Goal: Check status: Verify the current state of an ongoing process or item

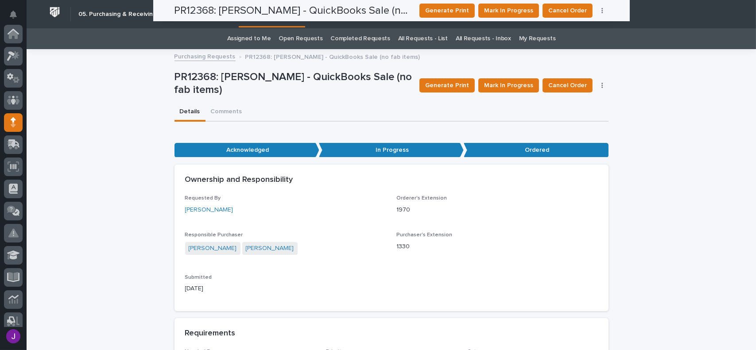
scroll to position [89, 0]
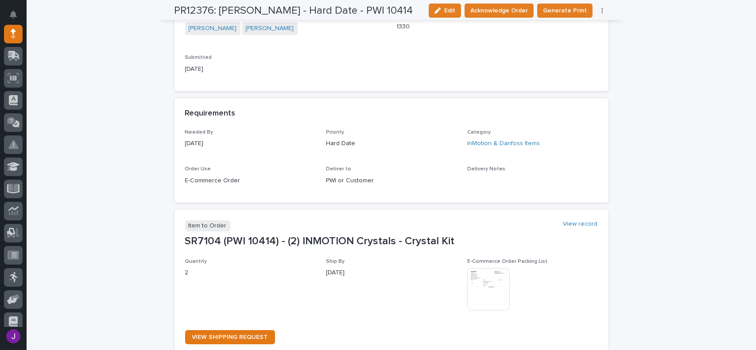
scroll to position [310, 0]
click at [485, 308] on img at bounding box center [488, 289] width 43 height 43
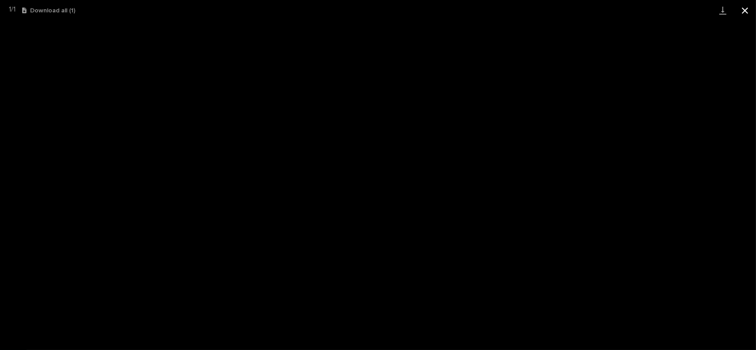
click at [741, 10] on button "Close gallery" at bounding box center [745, 10] width 22 height 21
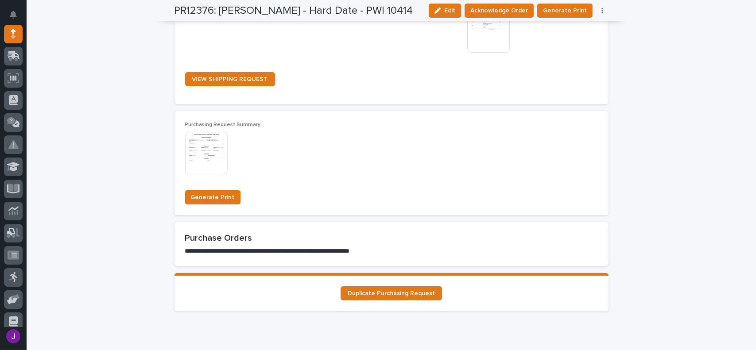
scroll to position [561, 0]
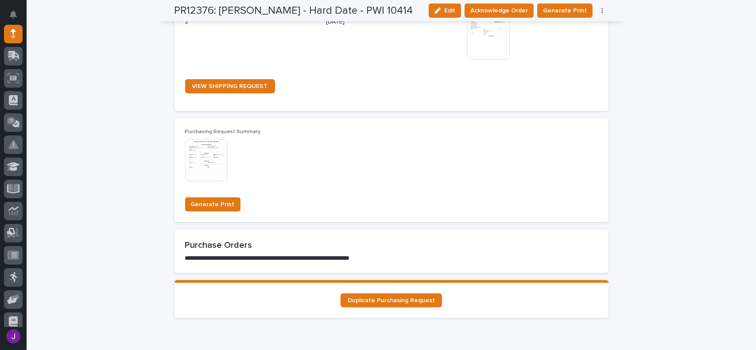
click at [202, 174] on img at bounding box center [206, 160] width 43 height 43
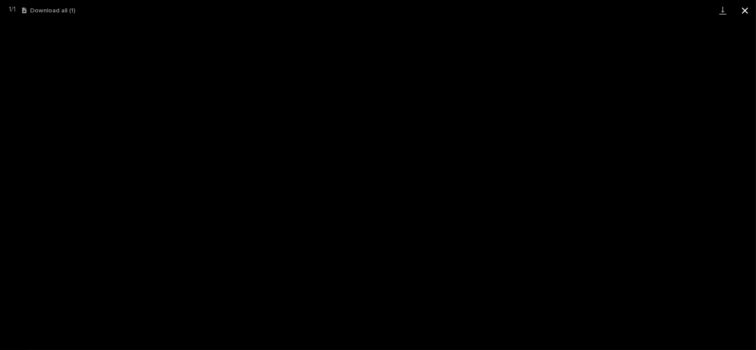
click at [745, 9] on button "Close gallery" at bounding box center [745, 10] width 22 height 21
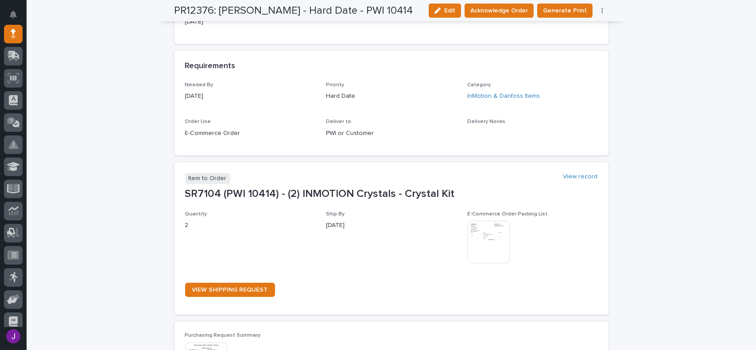
scroll to position [339, 0]
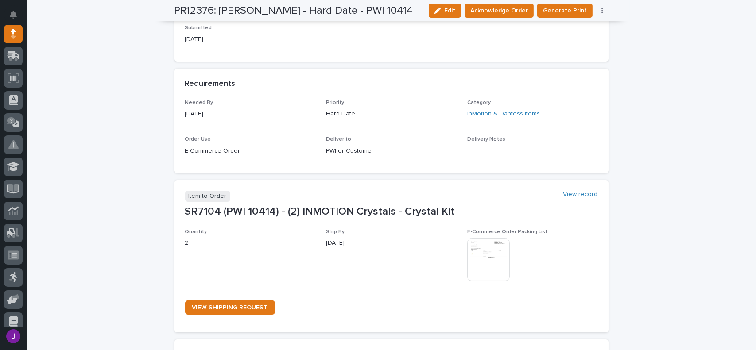
click at [486, 265] on img at bounding box center [488, 260] width 43 height 43
